Goal: Task Accomplishment & Management: Manage account settings

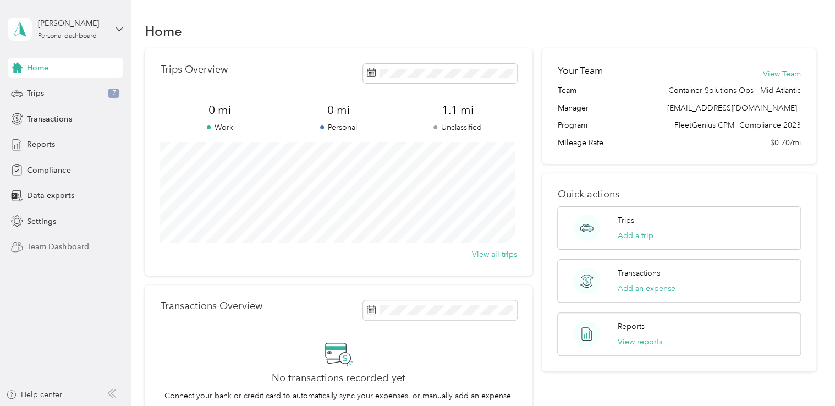
click at [56, 247] on span "Team Dashboard" at bounding box center [58, 247] width 62 height 12
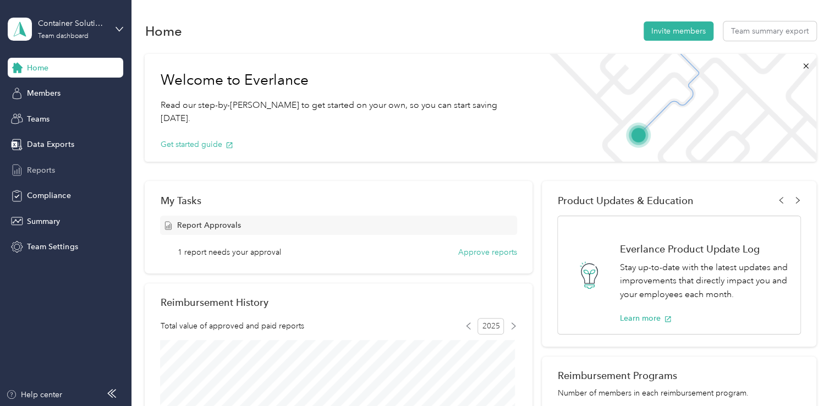
click at [38, 169] on span "Reports" at bounding box center [41, 170] width 28 height 12
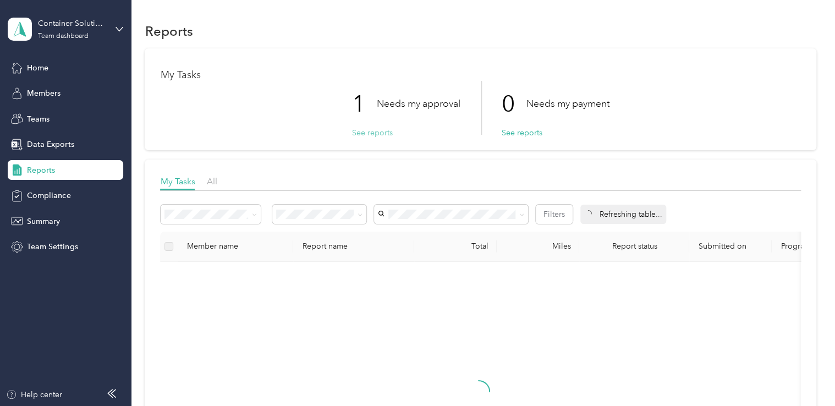
click at [365, 133] on button "See reports" at bounding box center [371, 133] width 41 height 12
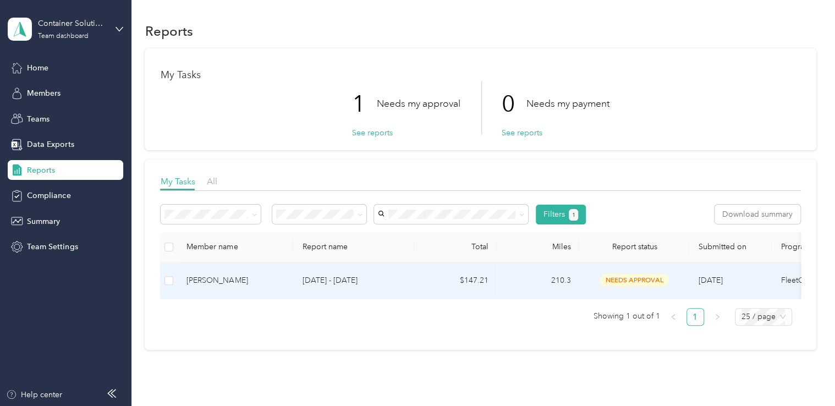
click at [216, 278] on div "[PERSON_NAME]" at bounding box center [235, 280] width 98 height 12
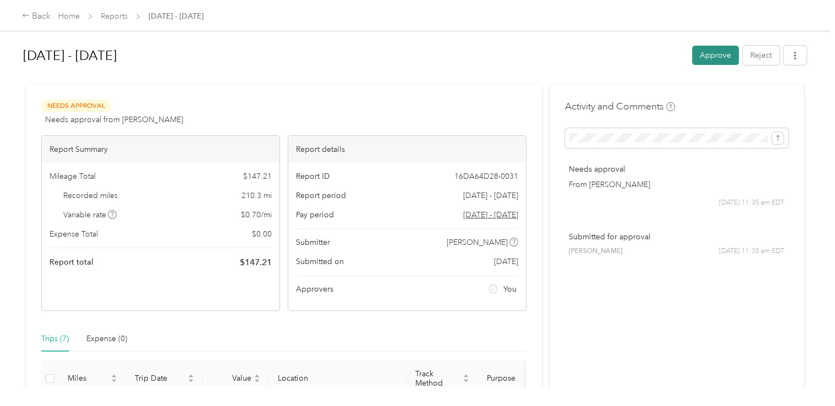
click at [701, 52] on button "Approve" at bounding box center [715, 55] width 47 height 19
